Goal: Transaction & Acquisition: Purchase product/service

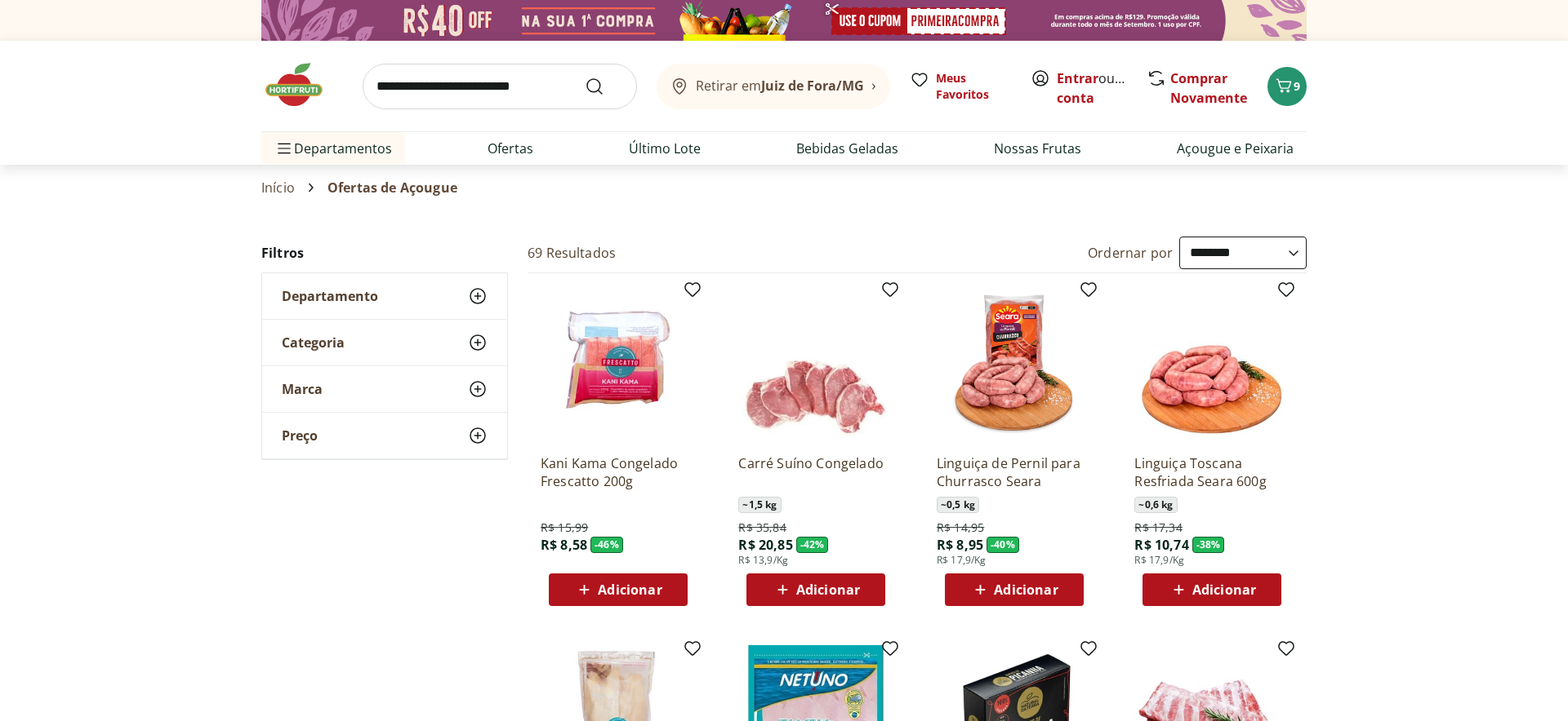
select select "**********"
click at [297, 84] on img at bounding box center [302, 85] width 82 height 49
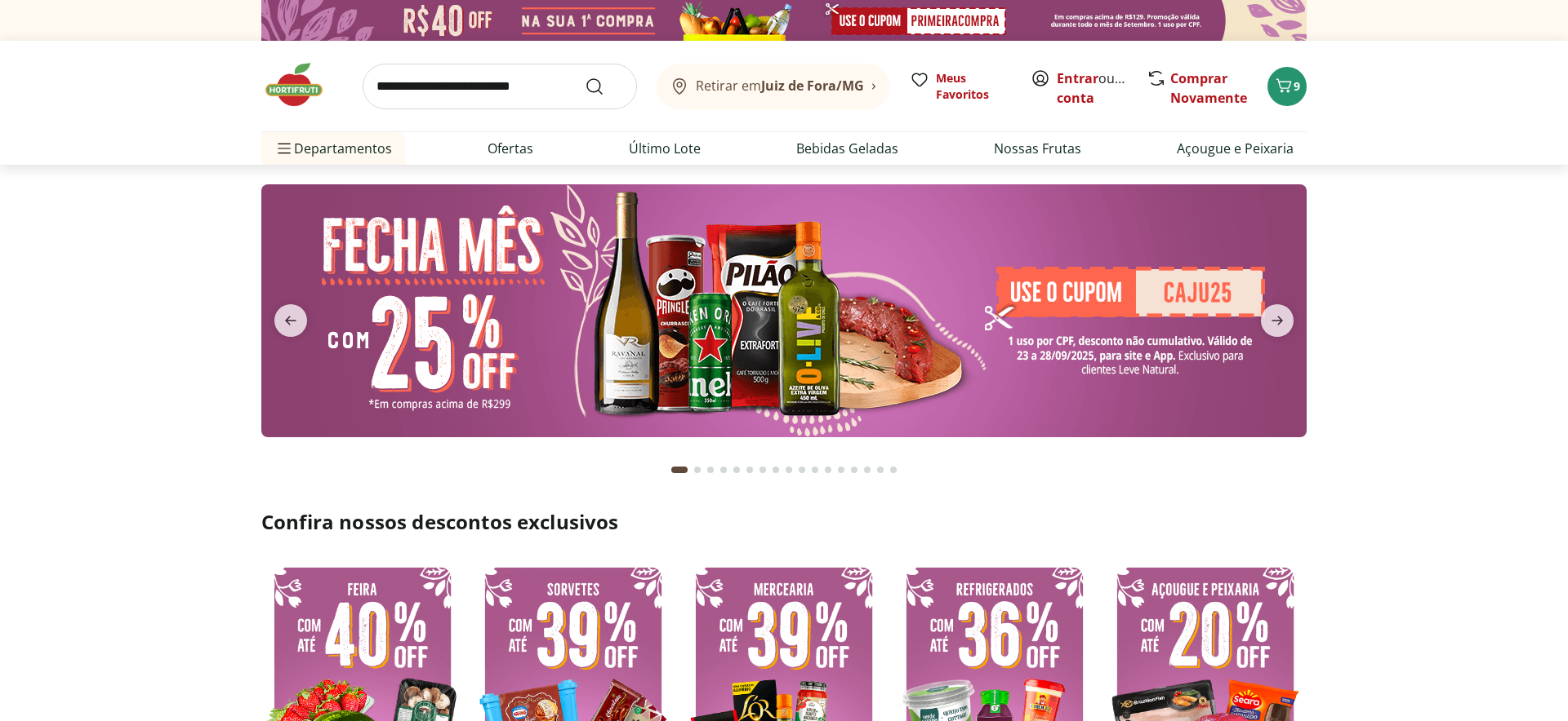
type input "*"
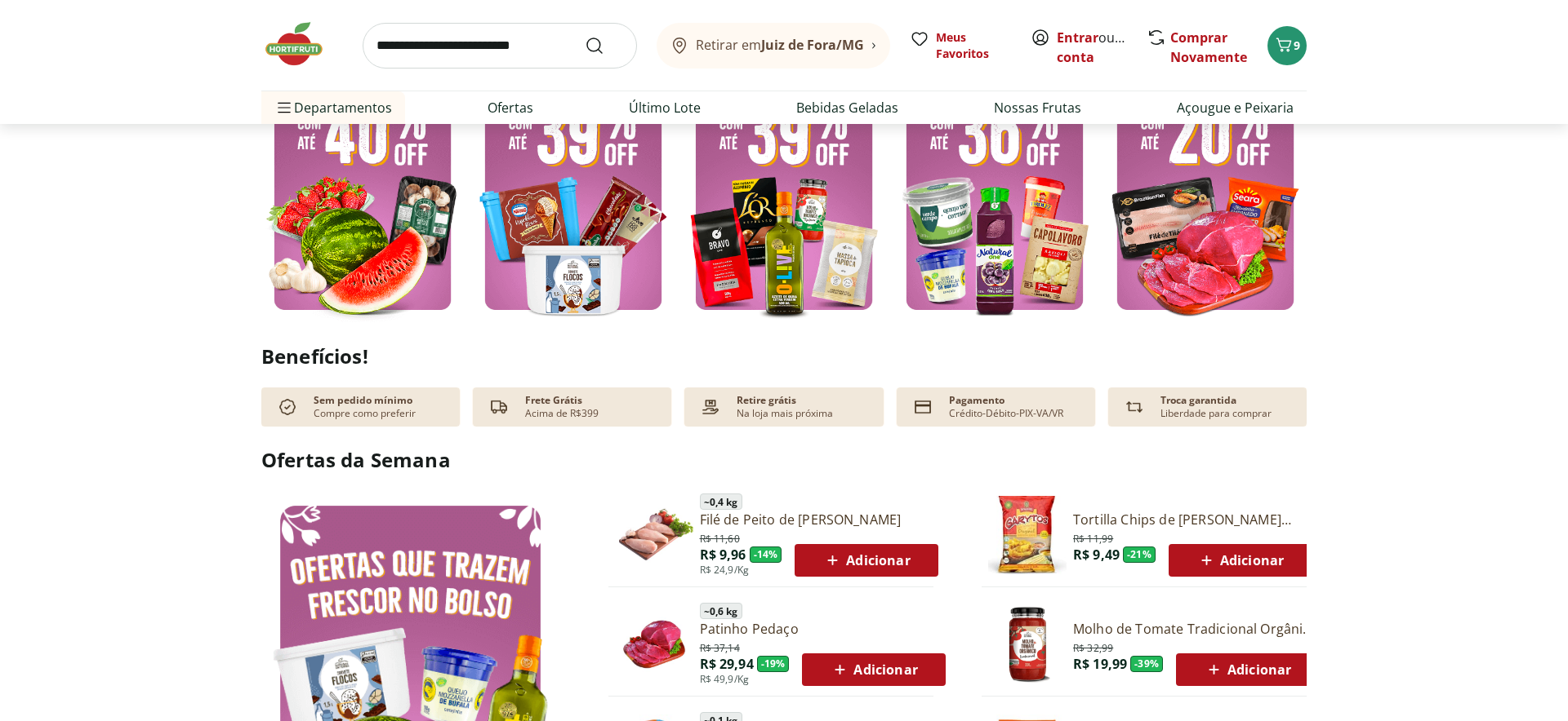
scroll to position [509, 0]
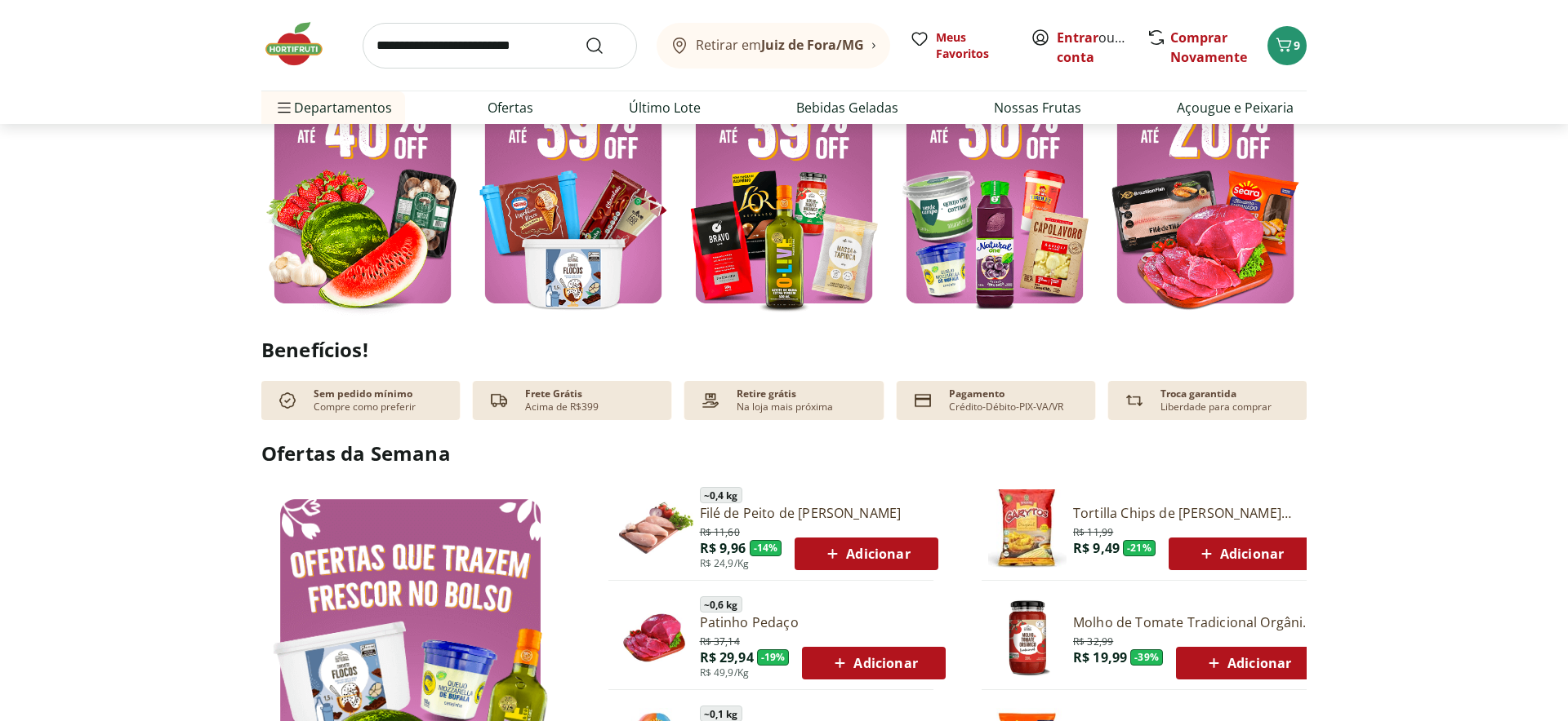
click at [1206, 219] on img at bounding box center [1205, 180] width 203 height 270
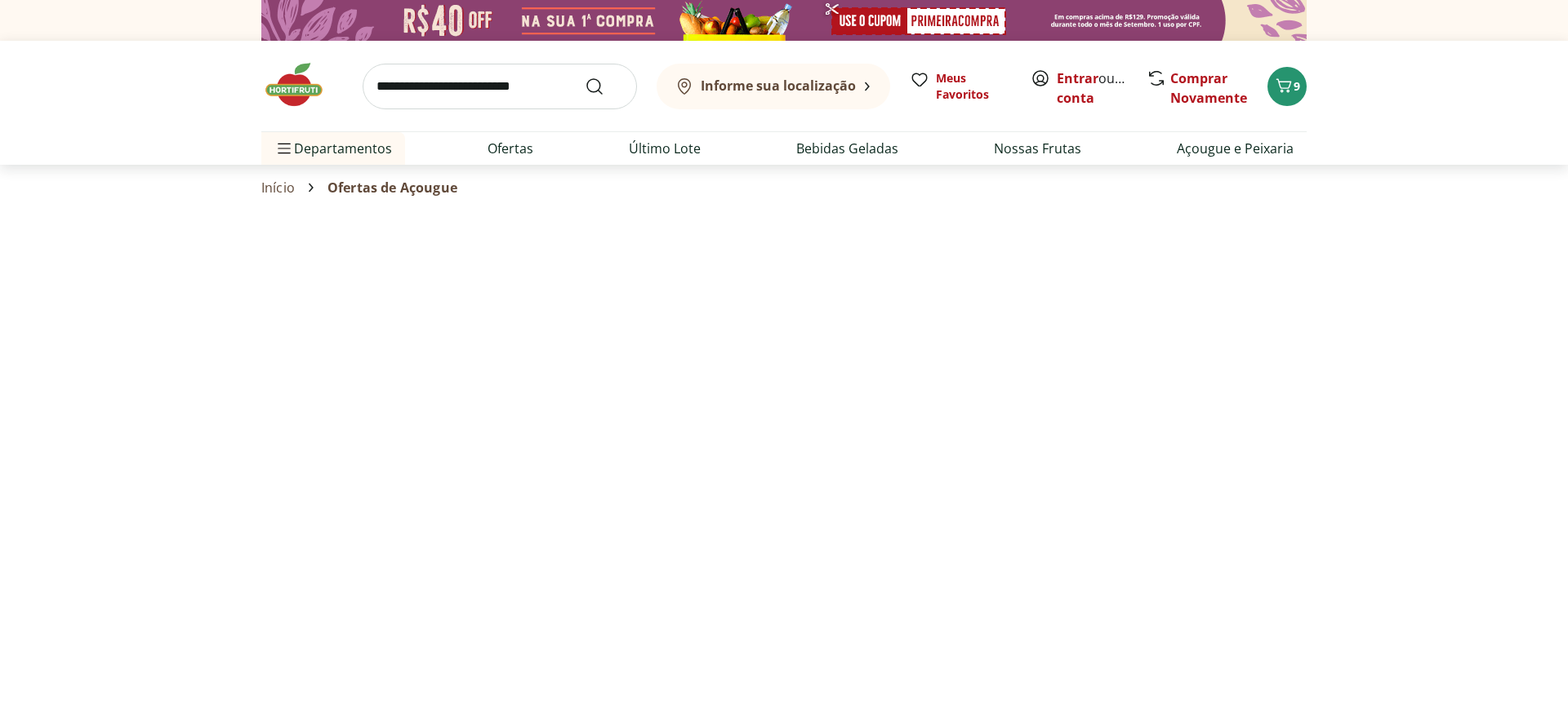
select select "**********"
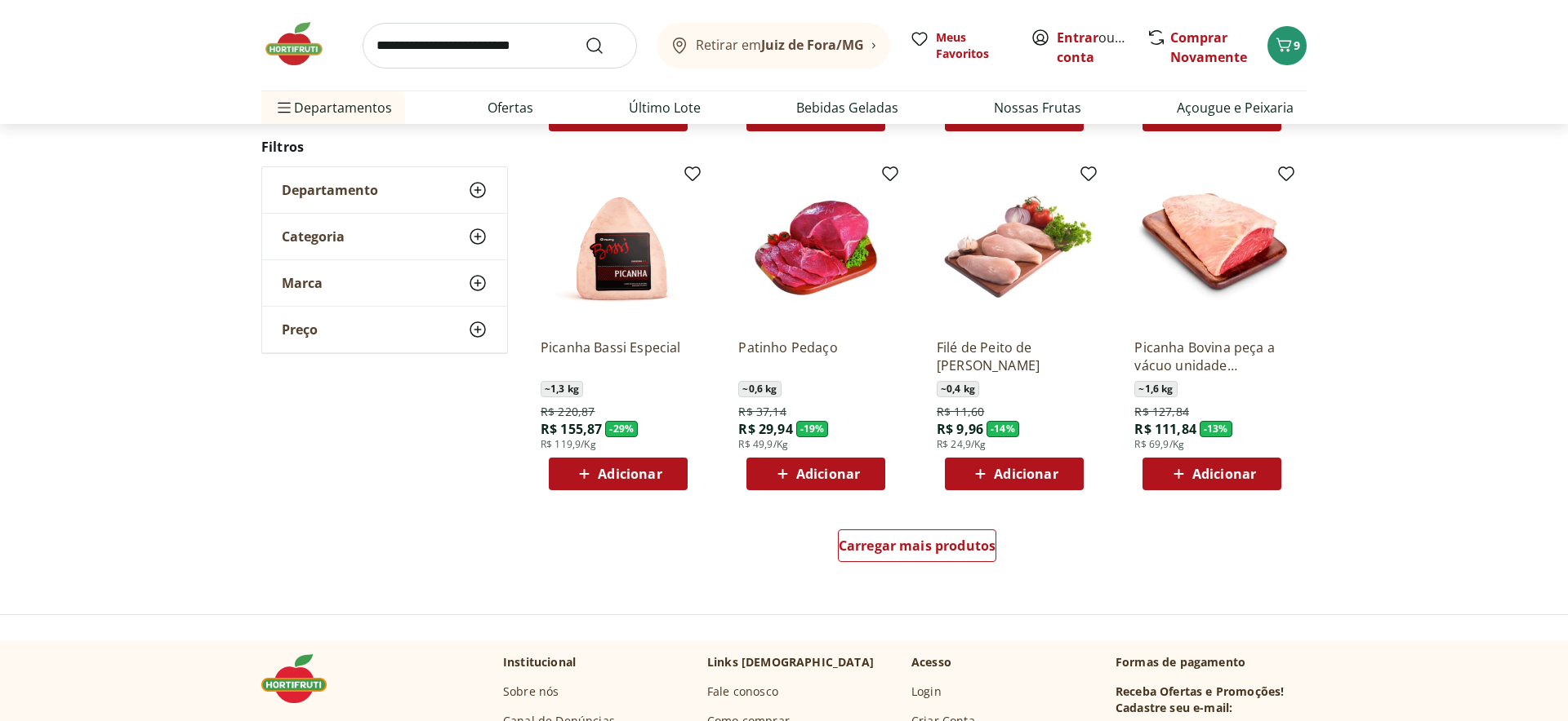
scroll to position [838, 0]
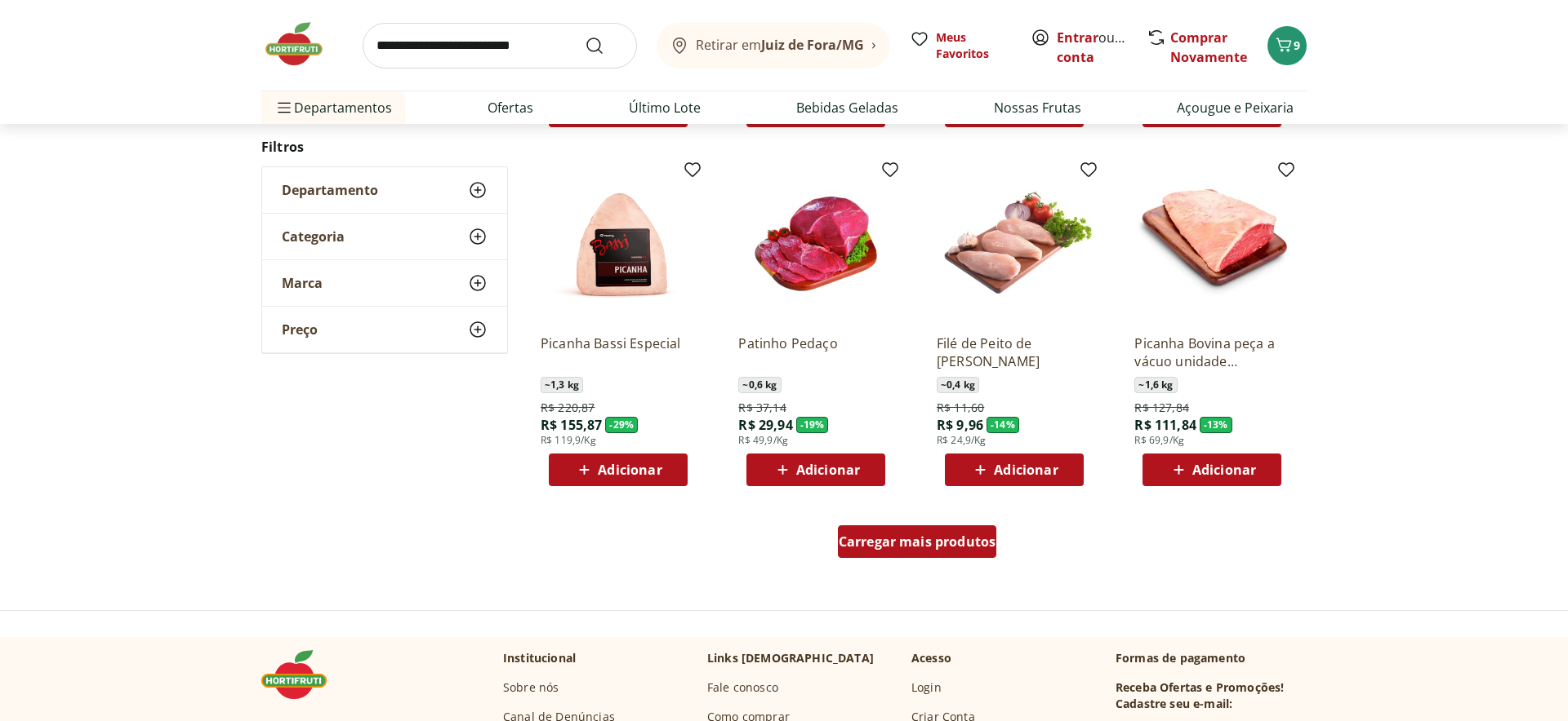
click at [876, 545] on span "Carregar mais produtos" at bounding box center [917, 541] width 158 height 13
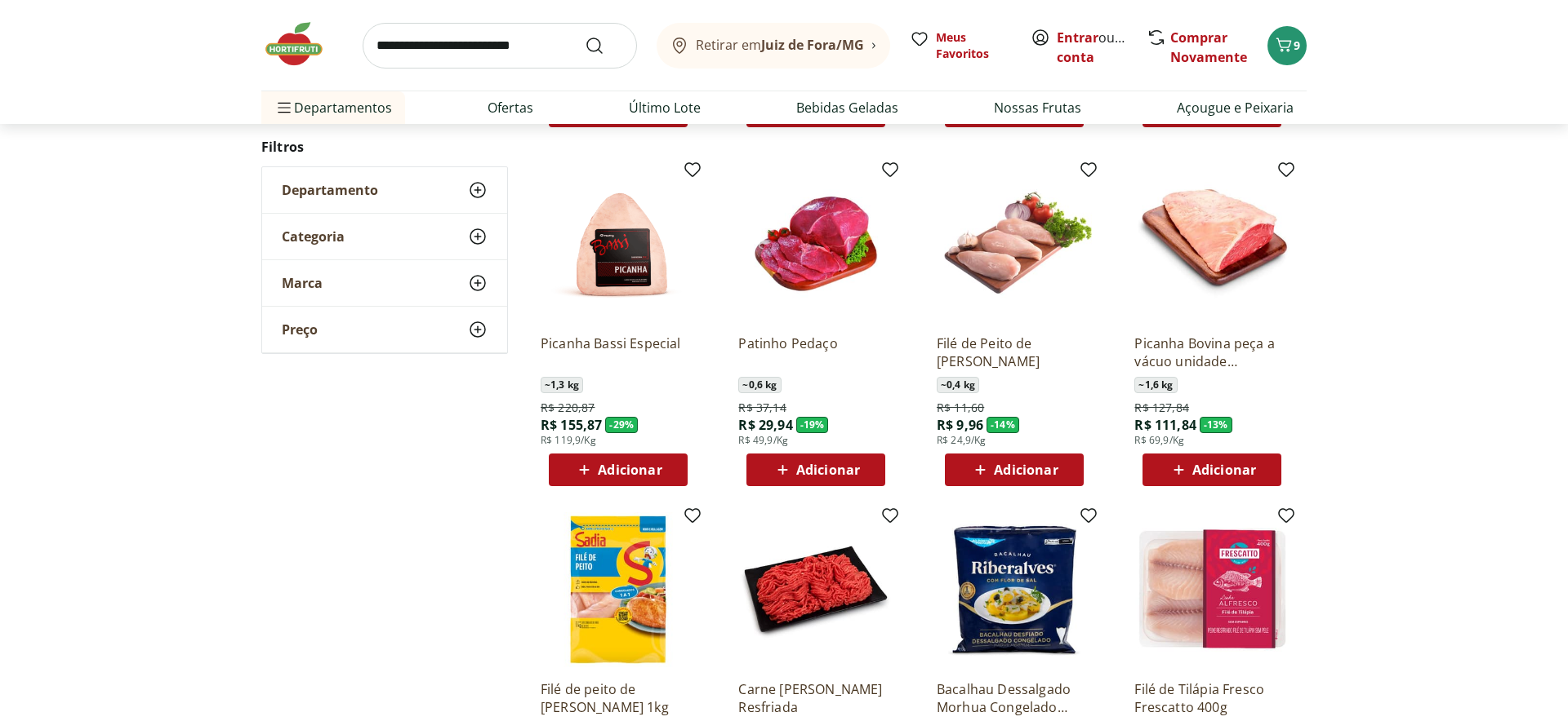
type input "*"
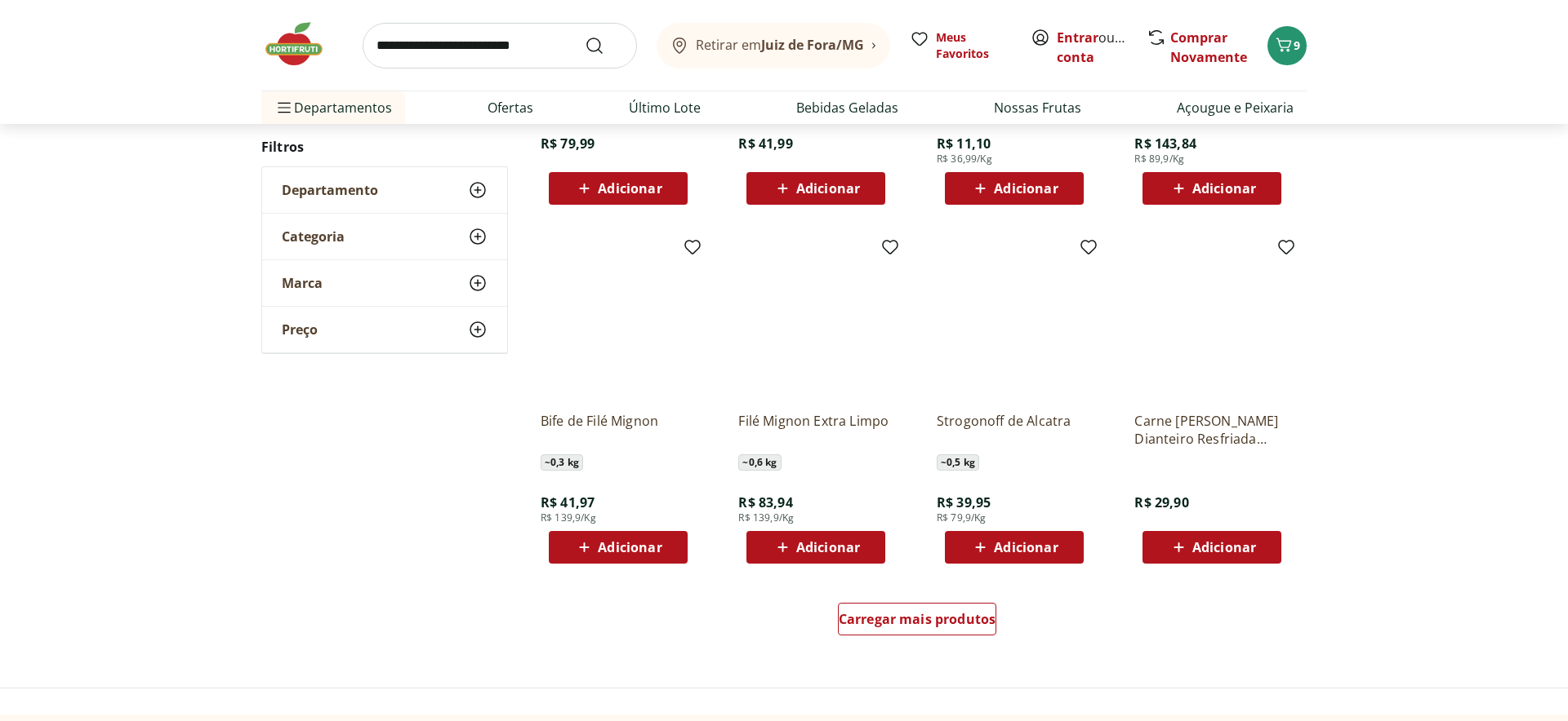
scroll to position [1916, 0]
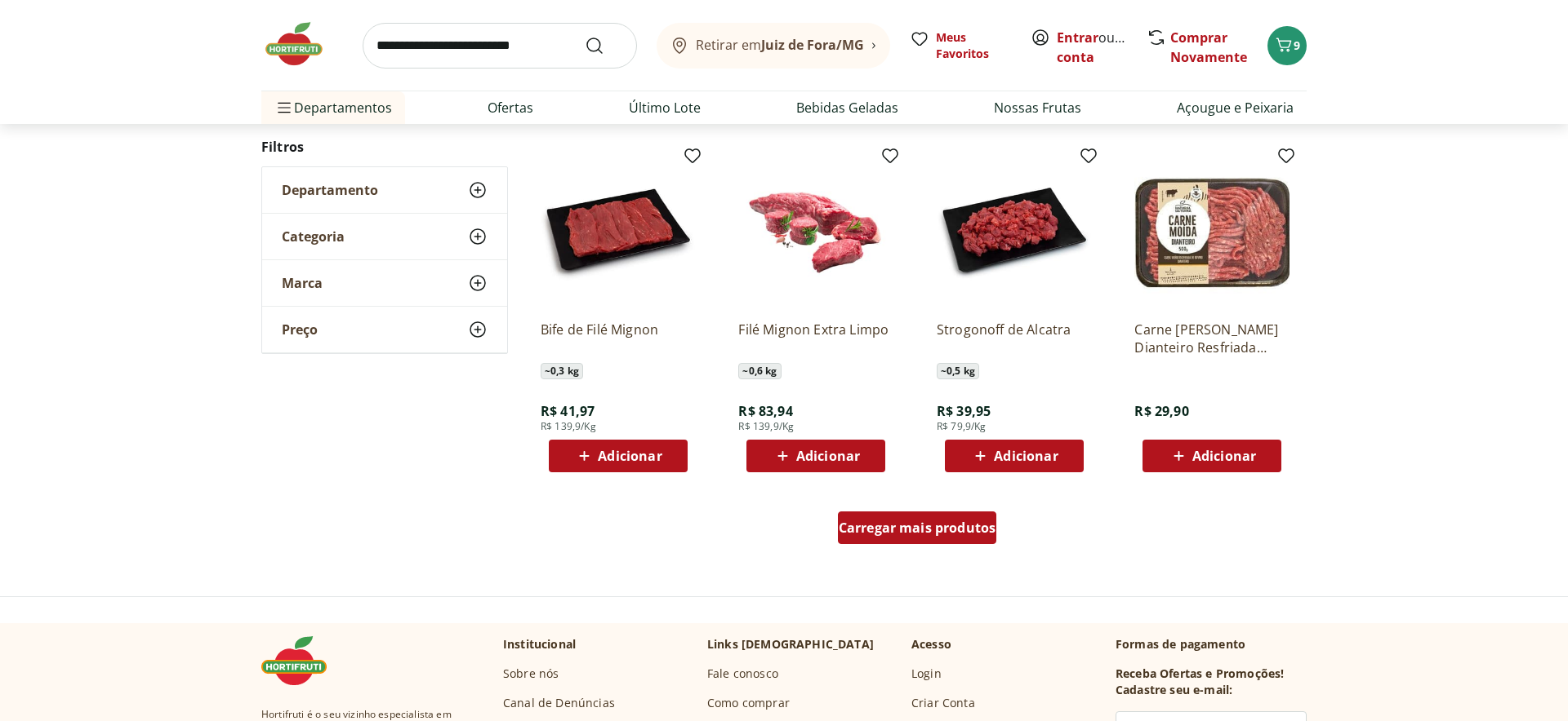
click at [943, 534] on span "Carregar mais produtos" at bounding box center [917, 527] width 158 height 13
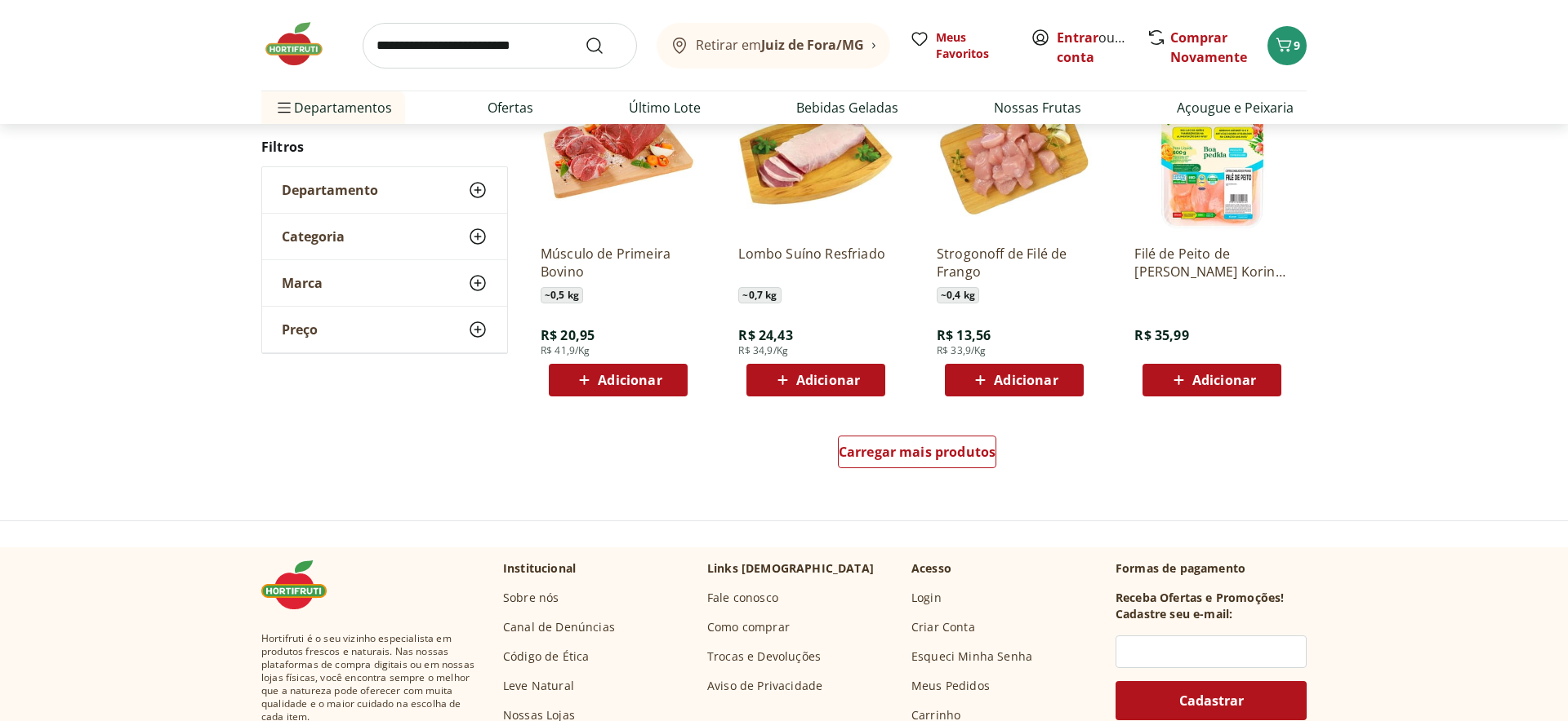
scroll to position [3185, 0]
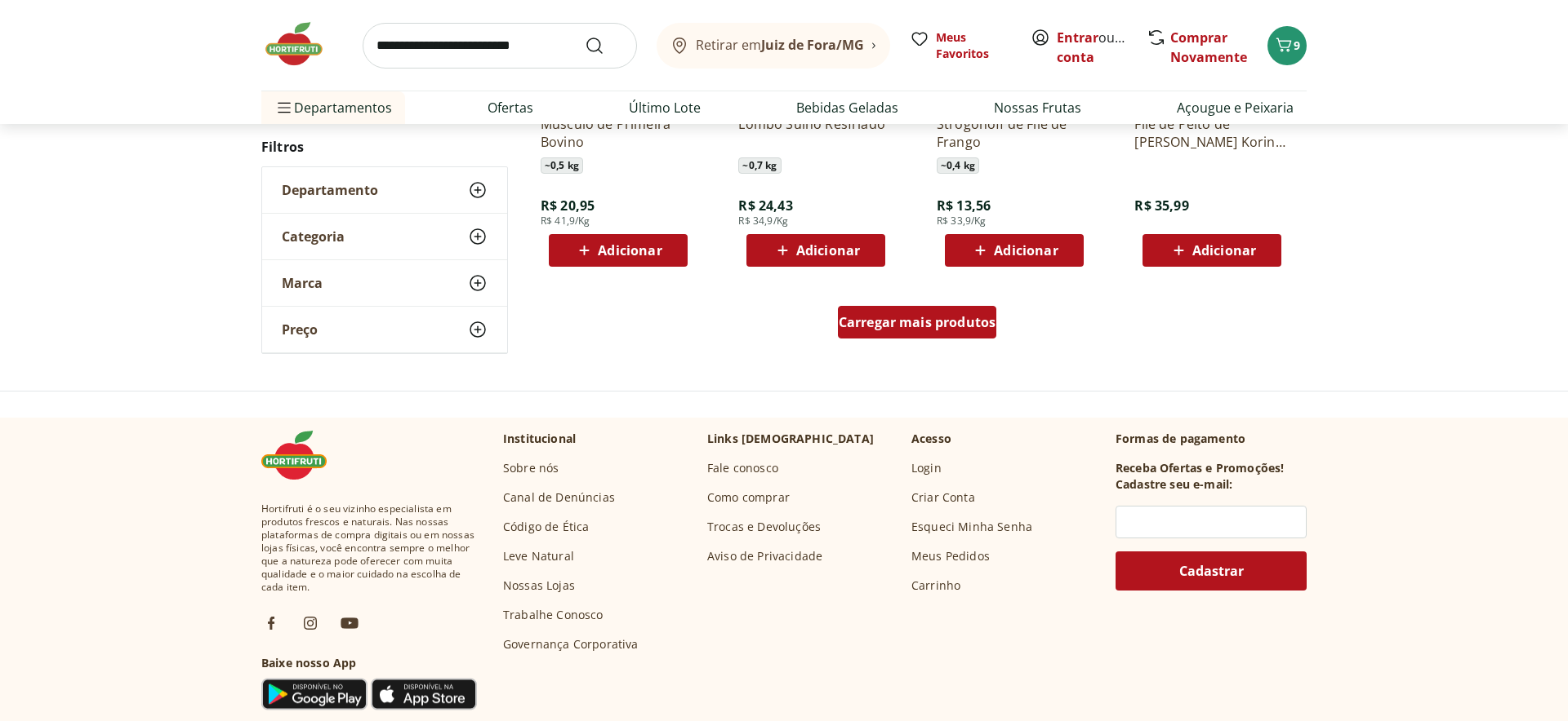
click at [869, 344] on link "Carregar mais produtos" at bounding box center [917, 326] width 159 height 39
